Goal: Information Seeking & Learning: Learn about a topic

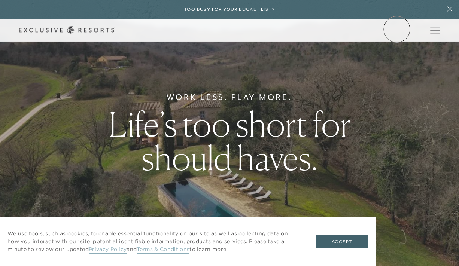
click at [0, 0] on link "Member Login" at bounding box center [0, 0] width 0 height 0
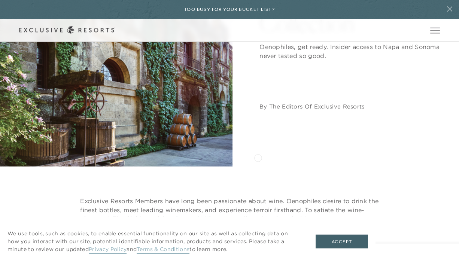
scroll to position [151, 0]
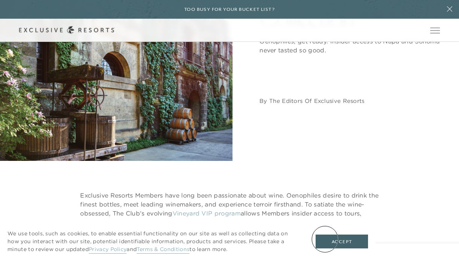
click at [325, 239] on button "Accept" at bounding box center [342, 242] width 52 height 14
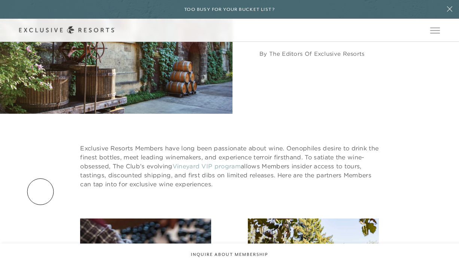
scroll to position [201, 0]
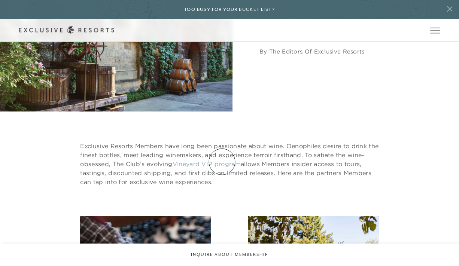
click at [222, 162] on link "Vineyard VIP program" at bounding box center [207, 163] width 68 height 7
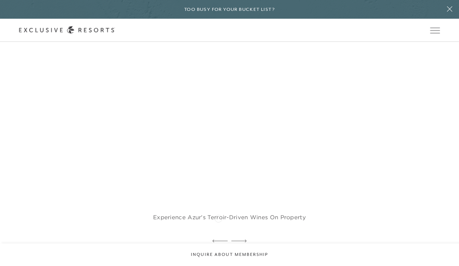
scroll to position [988, 0]
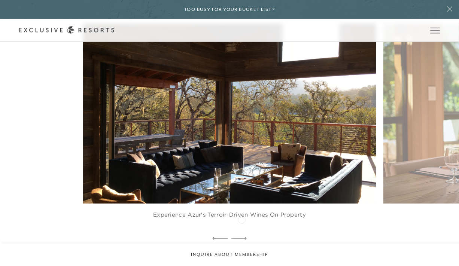
click at [242, 237] on icon at bounding box center [239, 238] width 15 height 3
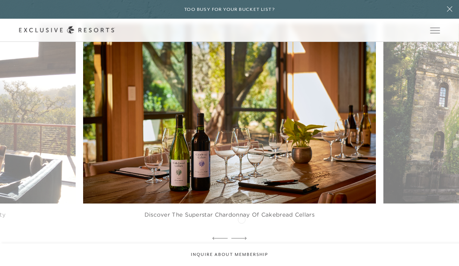
click at [242, 237] on icon at bounding box center [239, 238] width 15 height 3
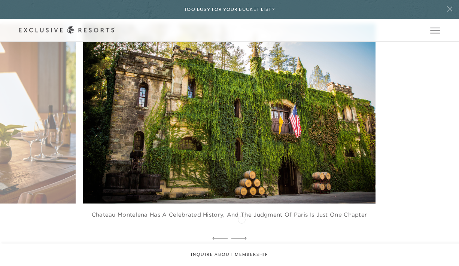
click at [242, 237] on icon at bounding box center [239, 238] width 15 height 3
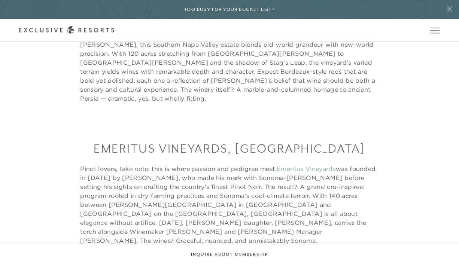
scroll to position [1258, 0]
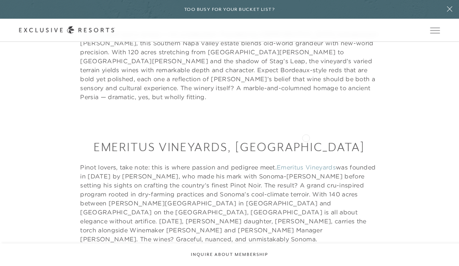
click at [306, 164] on link "Emeritus Vineyards" at bounding box center [306, 167] width 59 height 7
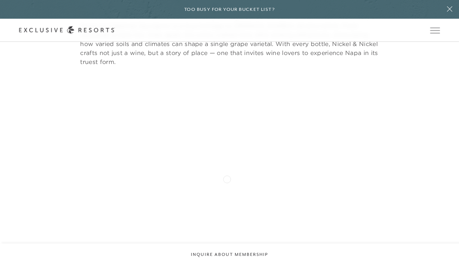
scroll to position [2177, 0]
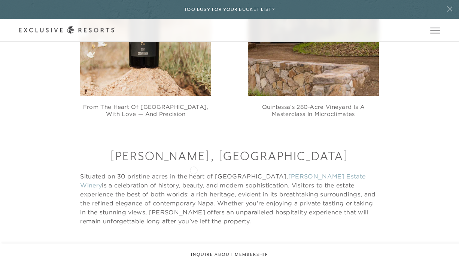
scroll to position [2988, 0]
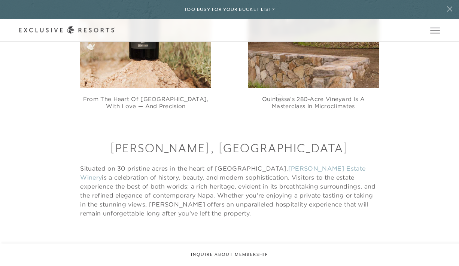
click at [279, 165] on link "[PERSON_NAME] Estate Winery" at bounding box center [223, 173] width 286 height 16
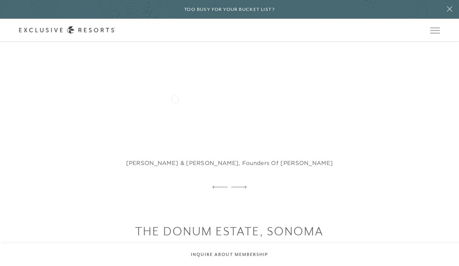
scroll to position [3576, 0]
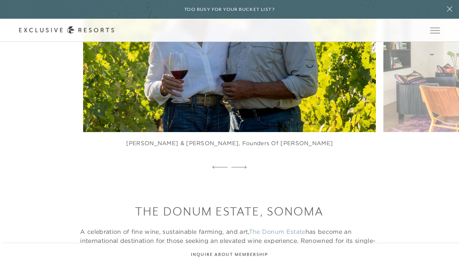
click at [273, 228] on link "The Donum Estate" at bounding box center [277, 231] width 57 height 7
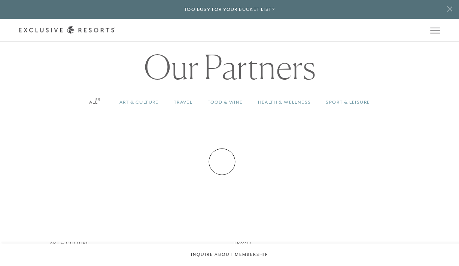
scroll to position [515, 0]
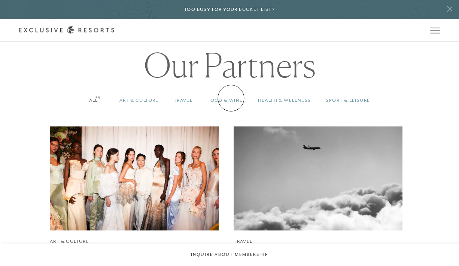
click at [231, 98] on link "Food & Wine 55" at bounding box center [225, 101] width 50 height 22
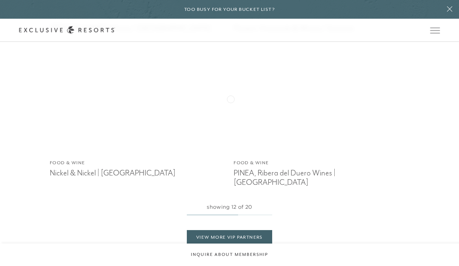
scroll to position [1319, 0]
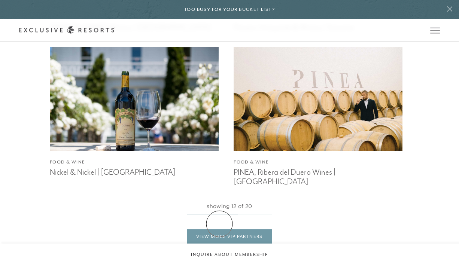
click at [220, 230] on link "View More VIP Partners" at bounding box center [229, 237] width 85 height 14
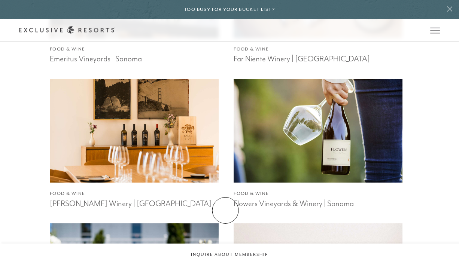
scroll to position [1130, 0]
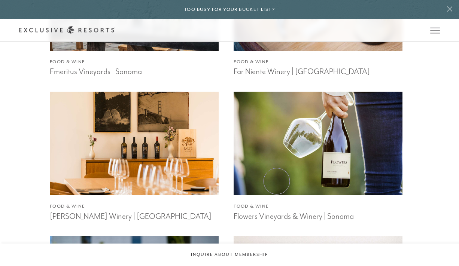
click at [277, 181] on img at bounding box center [319, 144] width 186 height 114
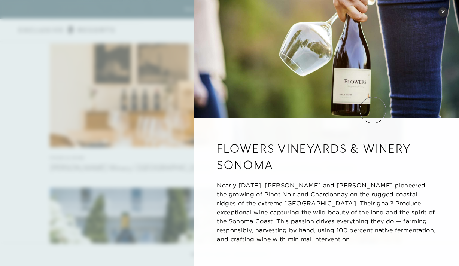
scroll to position [4, 0]
click at [375, 109] on img at bounding box center [327, 57] width 265 height 123
click at [443, 12] on icon at bounding box center [443, 12] width 4 height 4
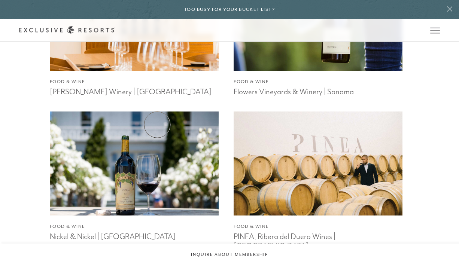
scroll to position [1255, 0]
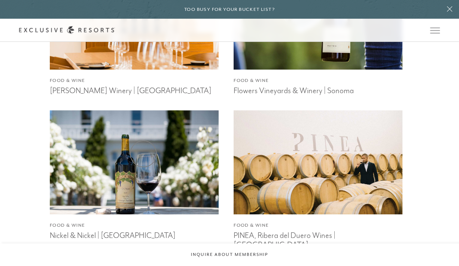
click at [143, 156] on img at bounding box center [134, 162] width 186 height 114
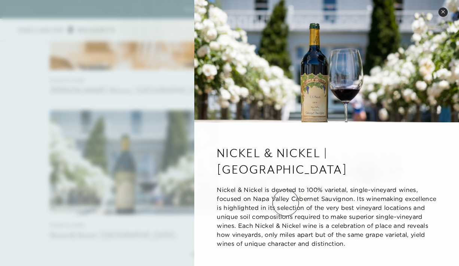
click at [286, 203] on p "Nickel & Nickel is devoted to 100% varietal, single-vineyard wines, focused on …" at bounding box center [327, 217] width 220 height 63
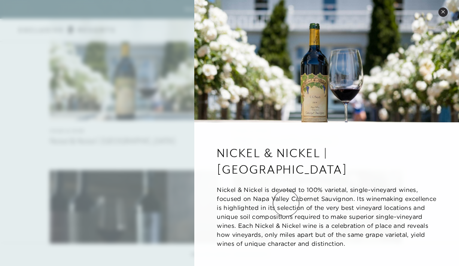
scroll to position [1352, 0]
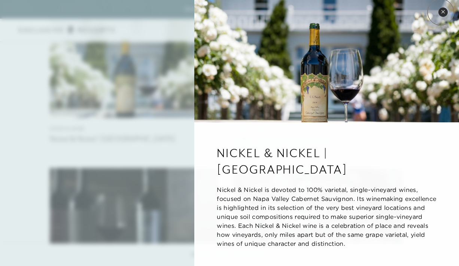
click at [441, 12] on button "Close quickview" at bounding box center [443, 11] width 9 height 9
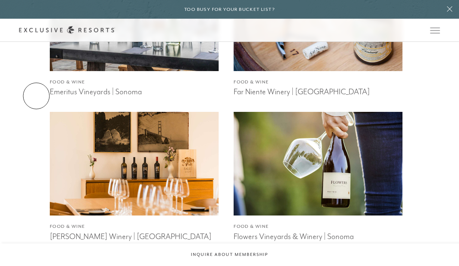
scroll to position [1091, 0]
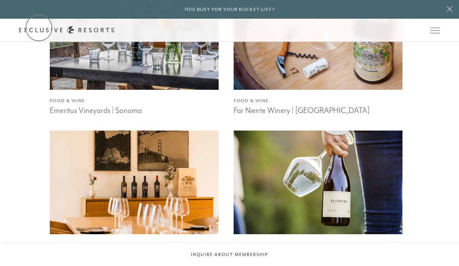
click at [0, 0] on link "Get Started" at bounding box center [0, 0] width 0 height 0
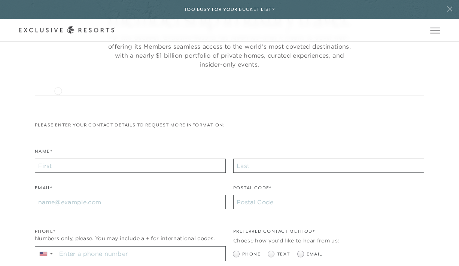
scroll to position [96, 0]
